Goal: Task Accomplishment & Management: Use online tool/utility

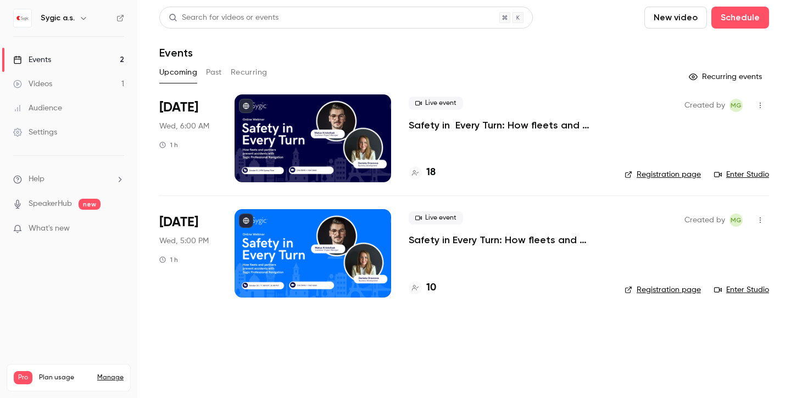
click at [219, 72] on button "Past" at bounding box center [214, 73] width 16 height 18
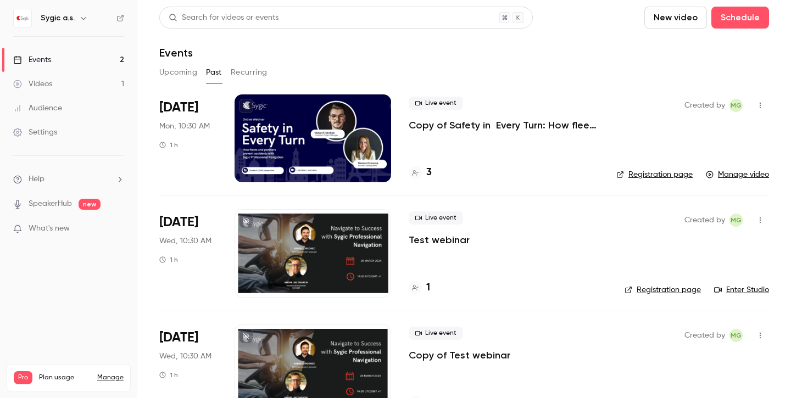
click at [166, 74] on button "Upcoming" at bounding box center [178, 73] width 38 height 18
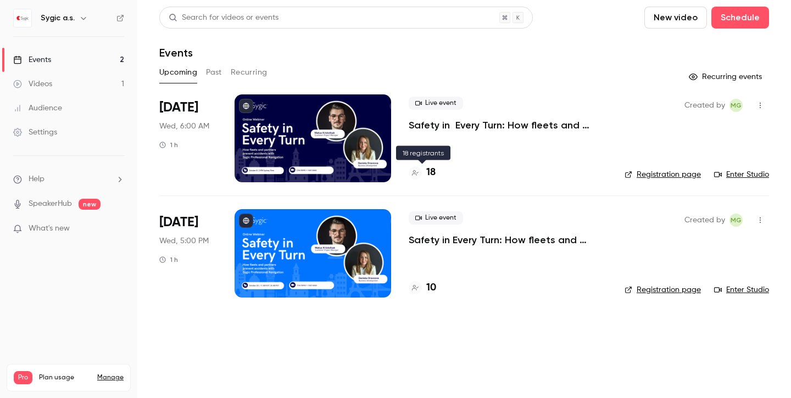
click at [428, 172] on h4 "18" at bounding box center [430, 172] width 9 height 15
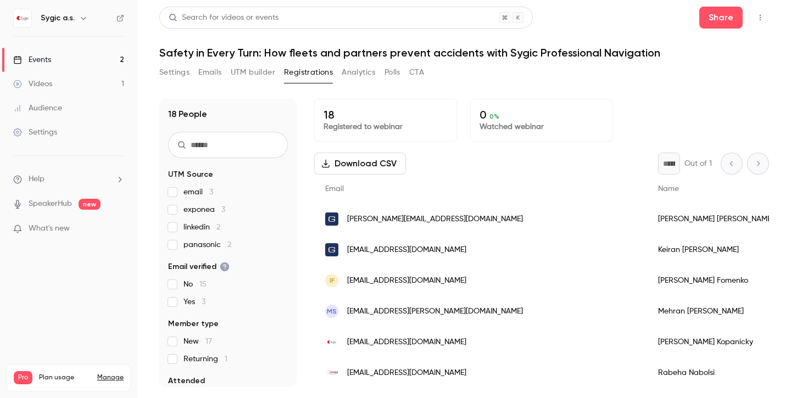
click at [387, 163] on button "Download CSV" at bounding box center [360, 164] width 92 height 22
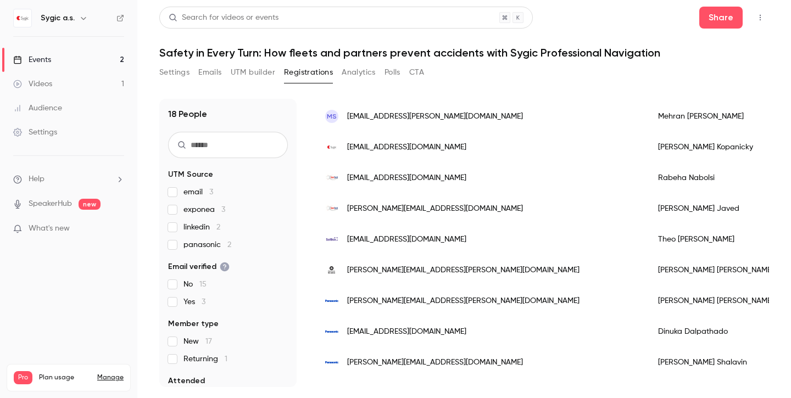
scroll to position [180, 0]
